Goal: Task Accomplishment & Management: Manage account settings

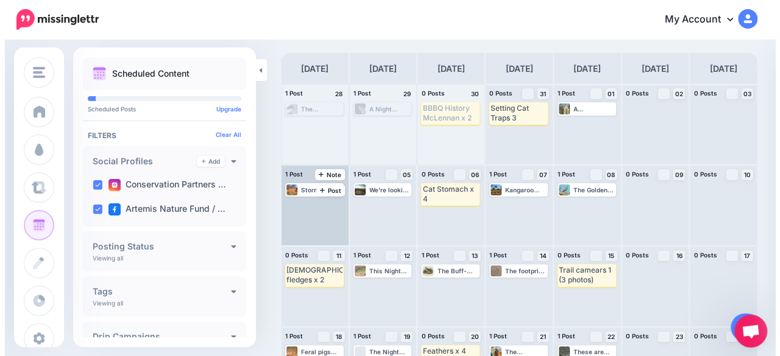
scroll to position [61, 0]
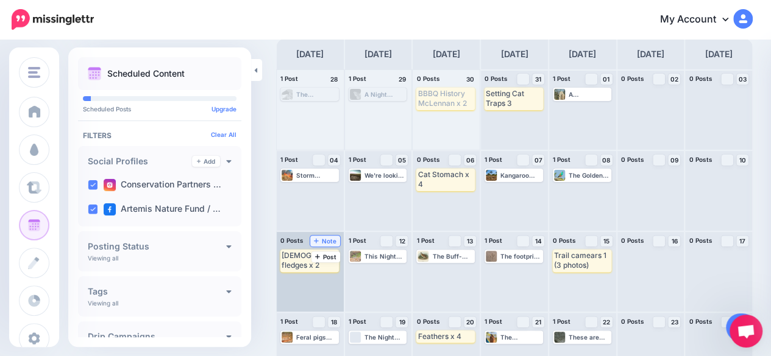
click at [320, 238] on span "Note" at bounding box center [325, 241] width 23 height 6
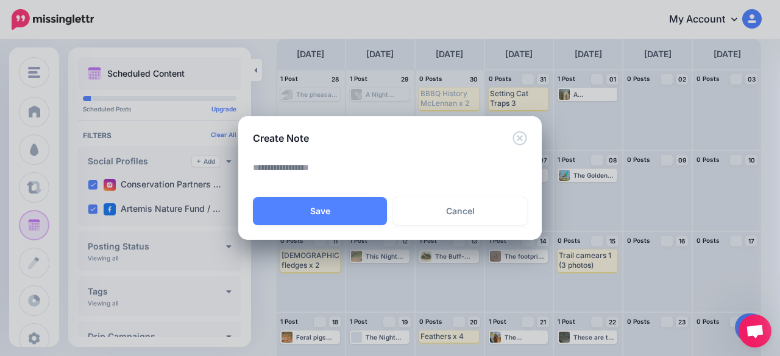
click at [291, 168] on textarea at bounding box center [393, 172] width 280 height 24
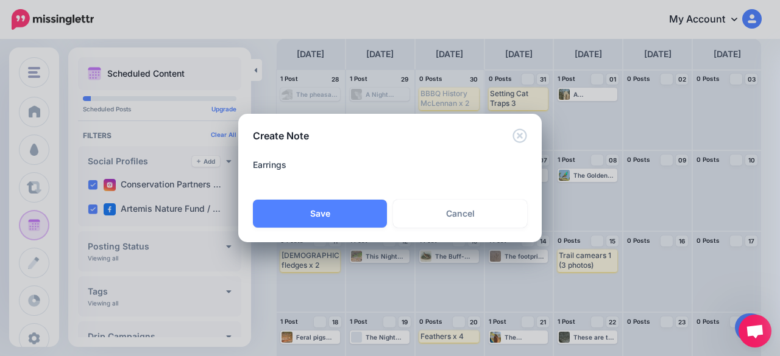
click at [312, 163] on textarea "********" at bounding box center [393, 172] width 280 height 29
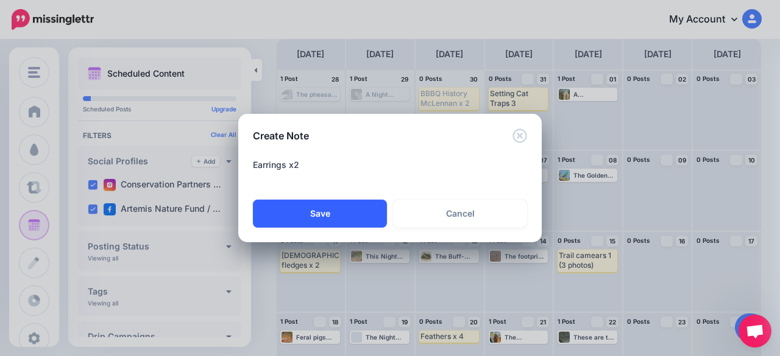
type textarea "**********"
click at [324, 217] on button "Save" at bounding box center [320, 214] width 134 height 28
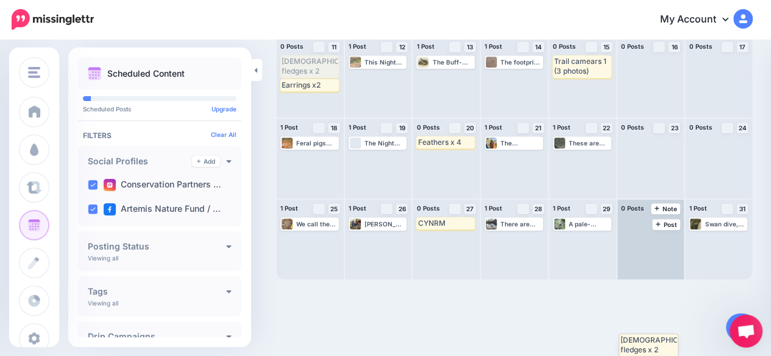
scroll to position [179, 0]
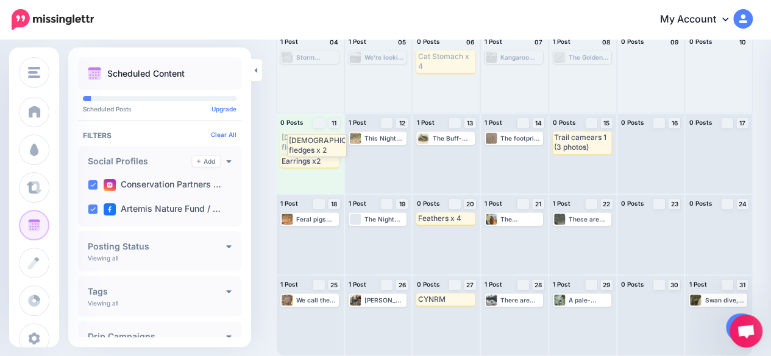
drag, startPoint x: 299, startPoint y: 196, endPoint x: 306, endPoint y: 141, distance: 55.2
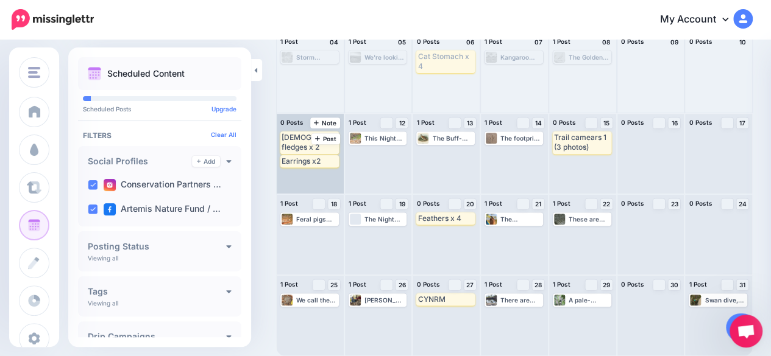
click at [296, 141] on div "[DEMOGRAPHIC_DATA] fledges x 2" at bounding box center [309, 143] width 56 height 20
click at [326, 160] on span "Delete" at bounding box center [330, 162] width 16 height 6
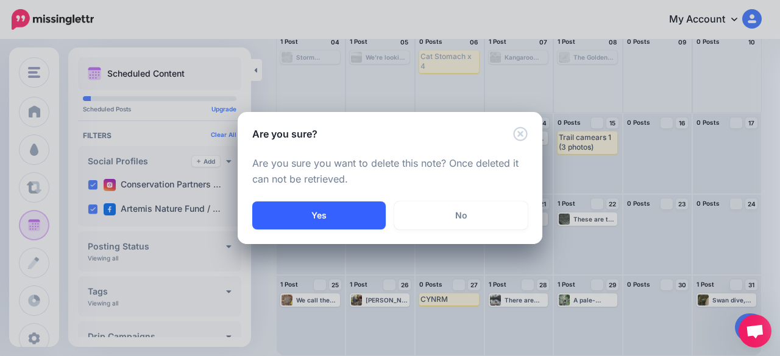
click at [327, 210] on button "Yes" at bounding box center [318, 216] width 133 height 28
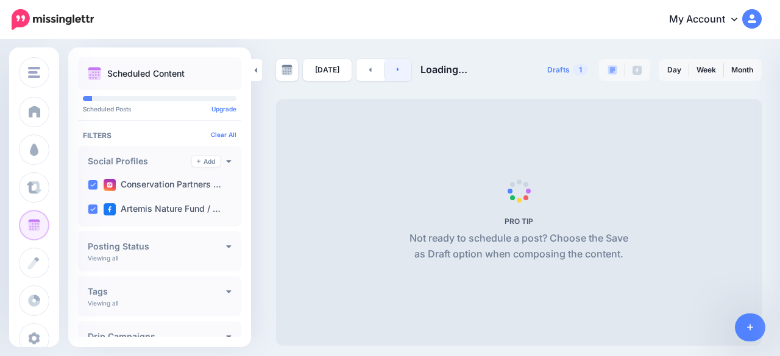
click at [400, 72] on link at bounding box center [397, 70] width 27 height 22
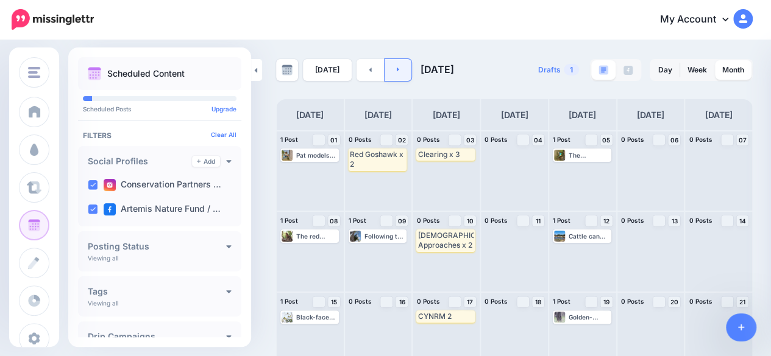
click at [400, 212] on div "Following the discovery of platelets, sound recorders were secured to trees in …" at bounding box center [378, 252] width 67 height 80
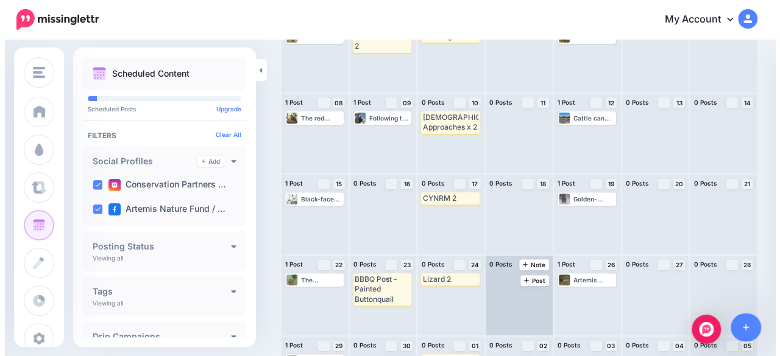
scroll to position [179, 0]
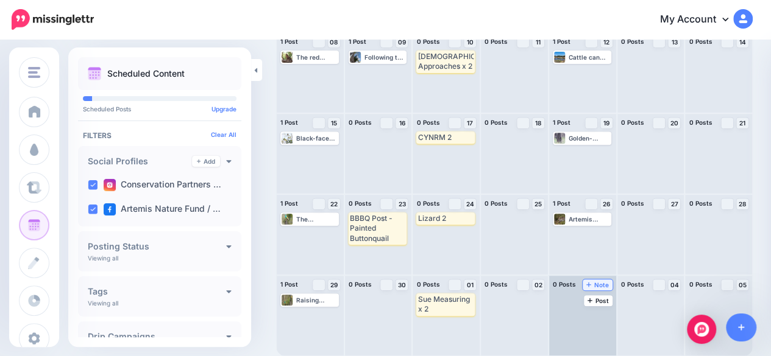
click at [591, 286] on icon at bounding box center [588, 284] width 5 height 6
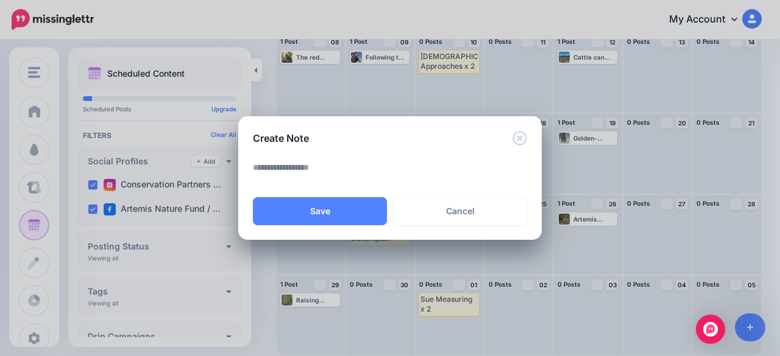
click at [327, 168] on textarea at bounding box center [393, 172] width 280 height 24
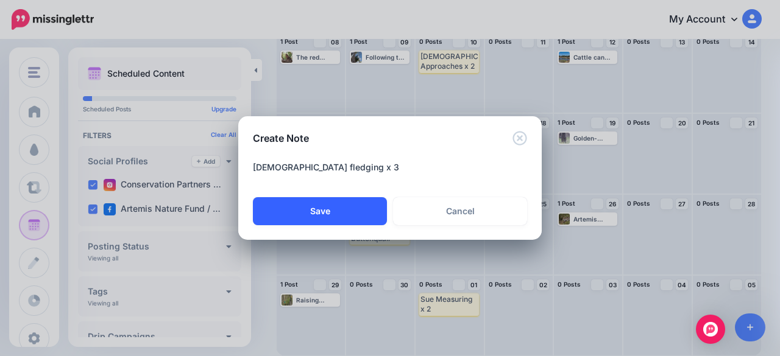
type textarea "**********"
click at [325, 213] on button "Save" at bounding box center [320, 211] width 134 height 28
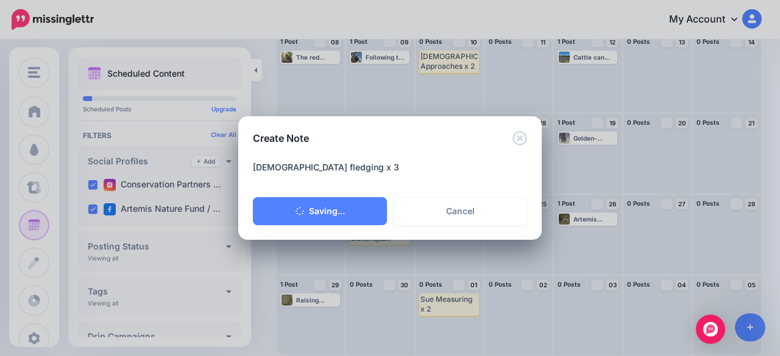
scroll to position [0, 0]
